Goal: Obtain resource: Obtain resource

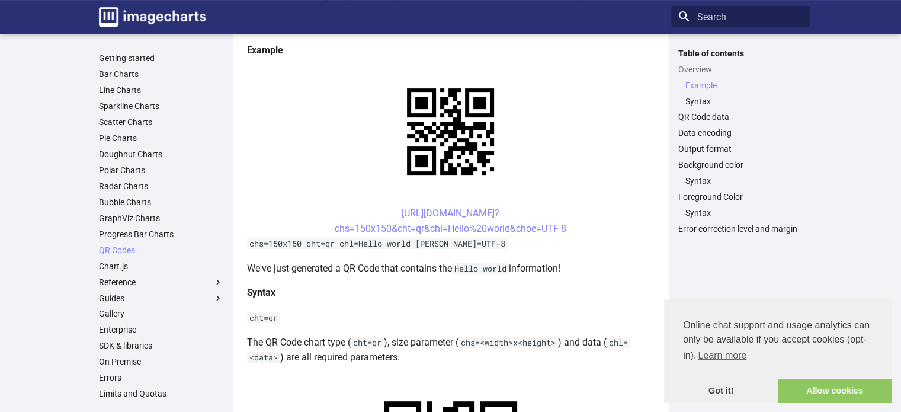
scroll to position [237, 0]
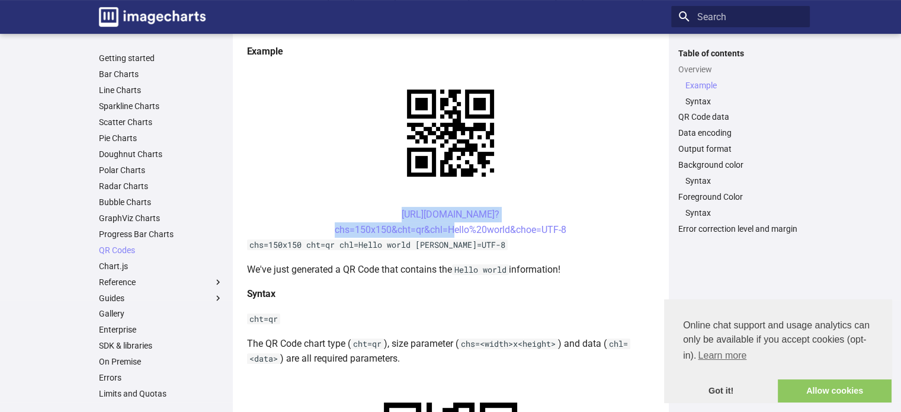
drag, startPoint x: 379, startPoint y: 214, endPoint x: 446, endPoint y: 236, distance: 70.4
click at [446, 236] on center "[URL][DOMAIN_NAME]? chs=150x150&cht=qr&chl=Hello%20world&choe=UTF-8" at bounding box center [450, 222] width 407 height 30
copy link "[URL][DOMAIN_NAME]? chs=150x150&cht=qr&chl="
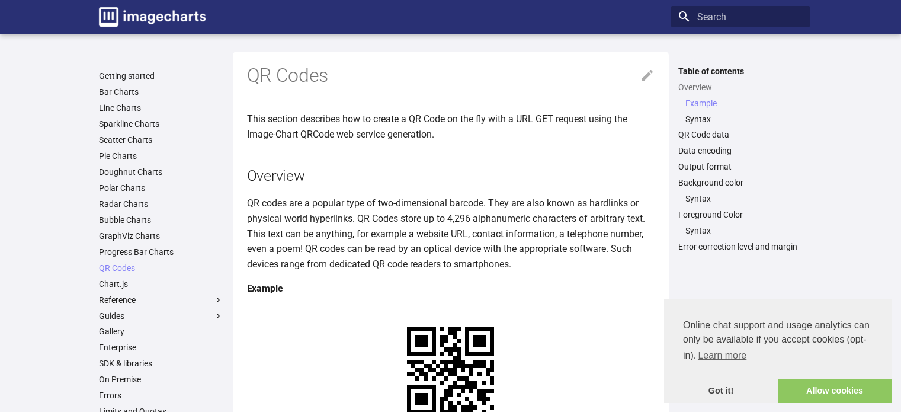
scroll to position [237, 0]
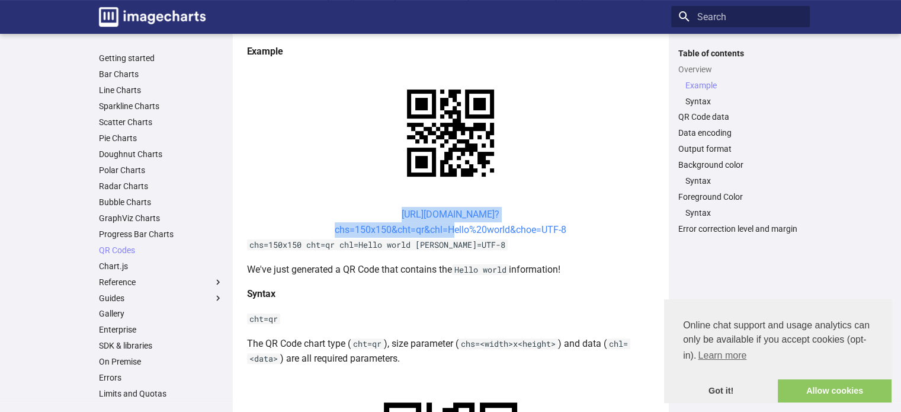
drag, startPoint x: 381, startPoint y: 214, endPoint x: 450, endPoint y: 235, distance: 71.0
click at [450, 235] on center "[URL][DOMAIN_NAME]? chs=150x150&cht=qr&chl=Hello%20world&choe=UTF-8" at bounding box center [450, 222] width 407 height 30
copy link "[URL][DOMAIN_NAME]? chs=150x150&cht=qr&chl="
